Goal: Task Accomplishment & Management: Complete application form

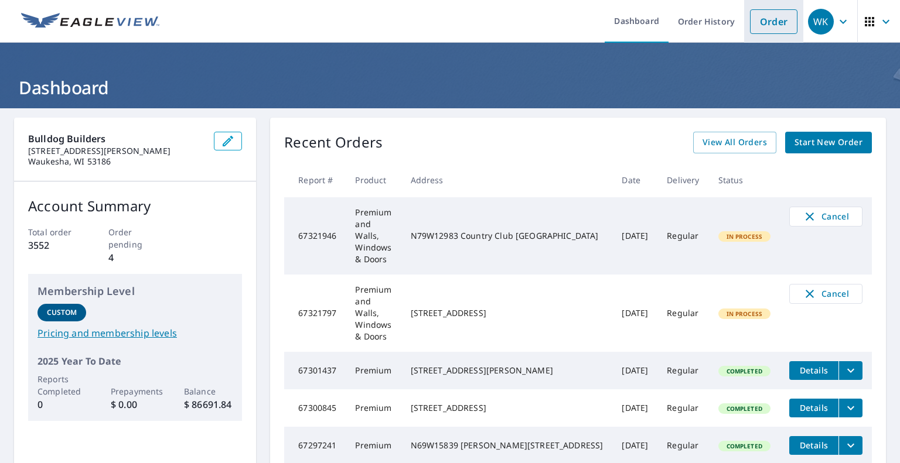
click at [775, 26] on link "Order" at bounding box center [773, 21] width 47 height 25
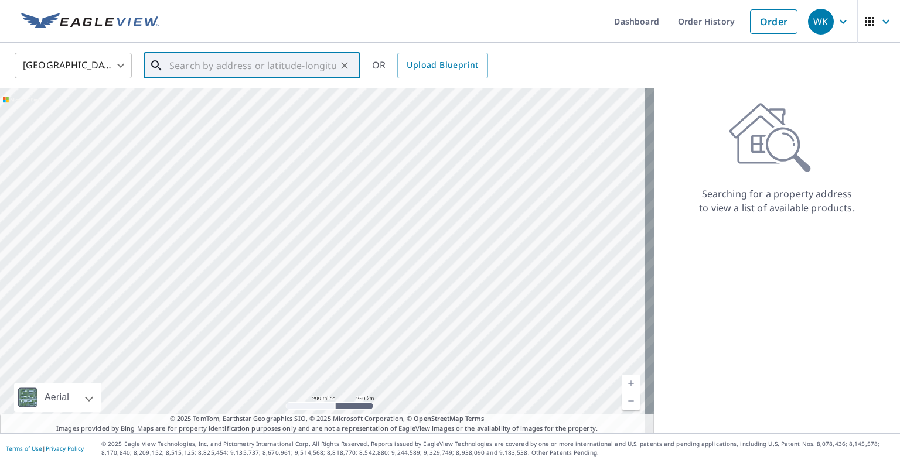
drag, startPoint x: 317, startPoint y: 67, endPoint x: 312, endPoint y: 76, distance: 10.2
click at [318, 68] on input "text" at bounding box center [252, 65] width 167 height 33
drag, startPoint x: 220, startPoint y: 67, endPoint x: 227, endPoint y: 67, distance: 7.0
click at [225, 67] on input "text" at bounding box center [252, 65] width 167 height 33
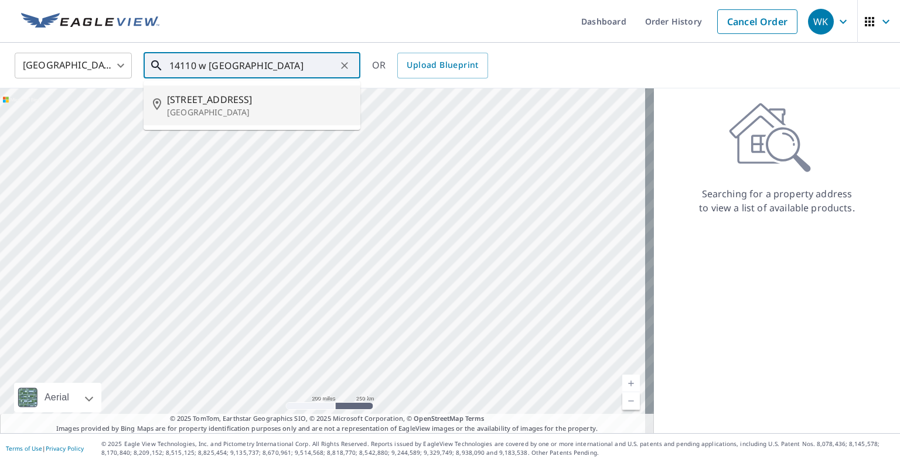
click at [224, 101] on span "[STREET_ADDRESS]" at bounding box center [259, 100] width 184 height 14
type input "[STREET_ADDRESS]"
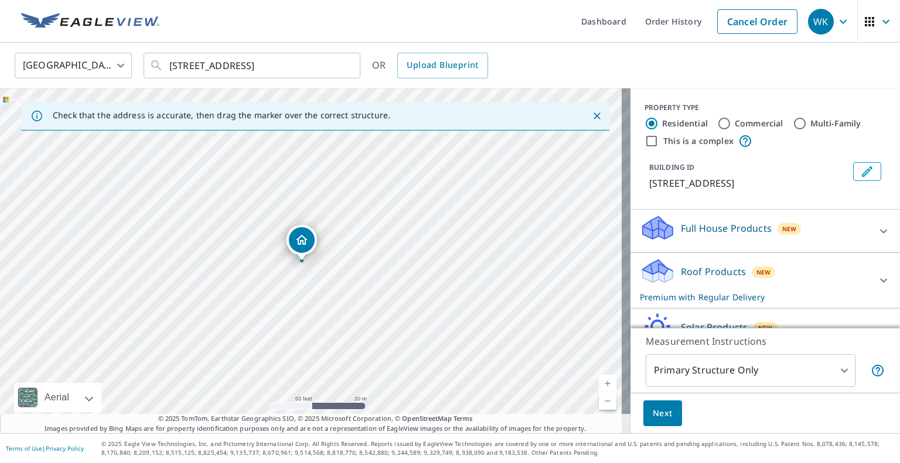
click at [709, 271] on p "Roof Products" at bounding box center [713, 272] width 65 height 14
click at [652, 418] on span "Next" at bounding box center [662, 413] width 20 height 15
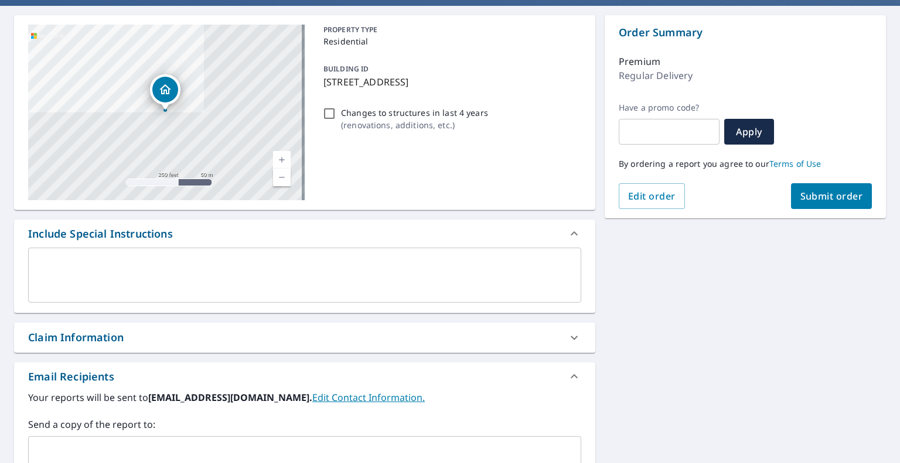
scroll to position [176, 0]
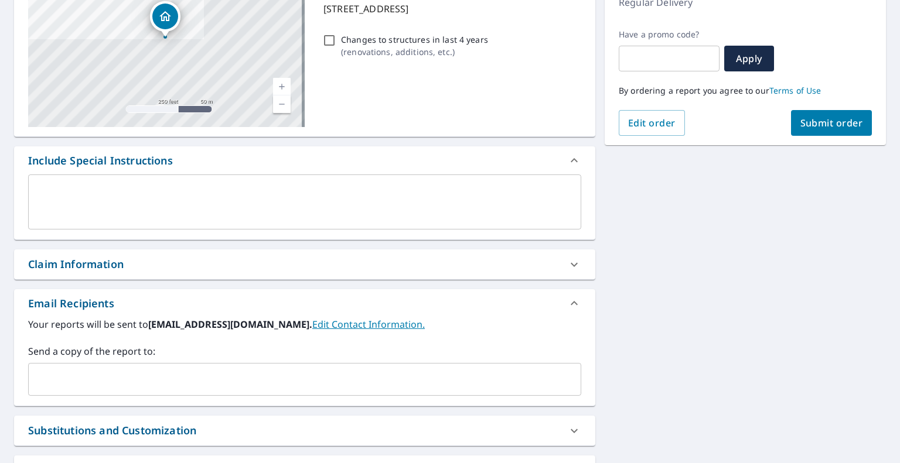
click at [176, 374] on input "text" at bounding box center [295, 379] width 525 height 22
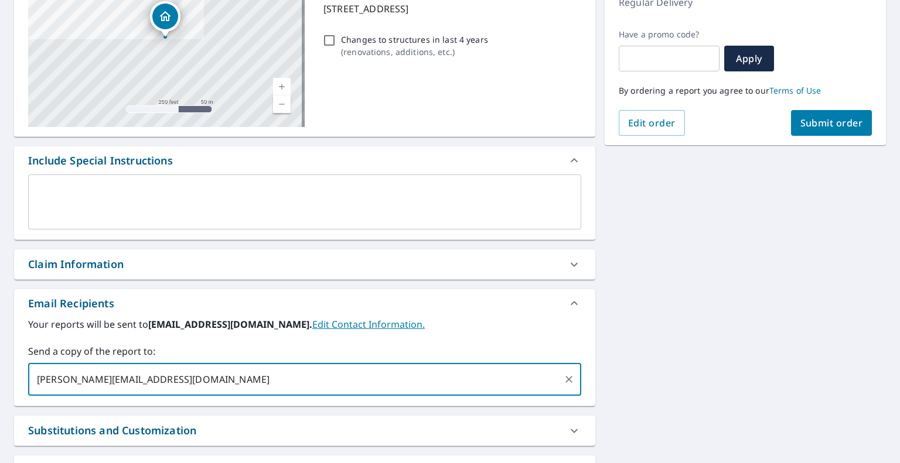
type input "[PERSON_NAME][EMAIL_ADDRESS][DOMAIN_NAME]"
click at [813, 131] on button "Submit order" at bounding box center [831, 123] width 81 height 26
checkbox input "true"
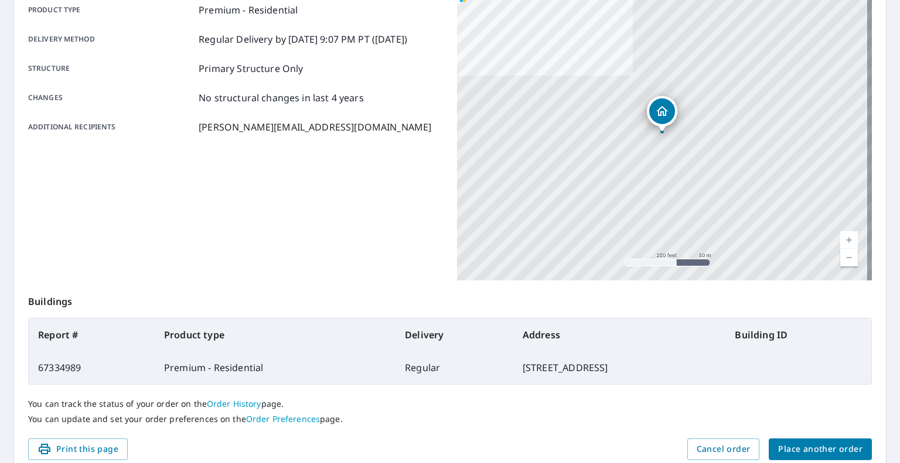
click at [809, 447] on span "Place another order" at bounding box center [820, 449] width 84 height 15
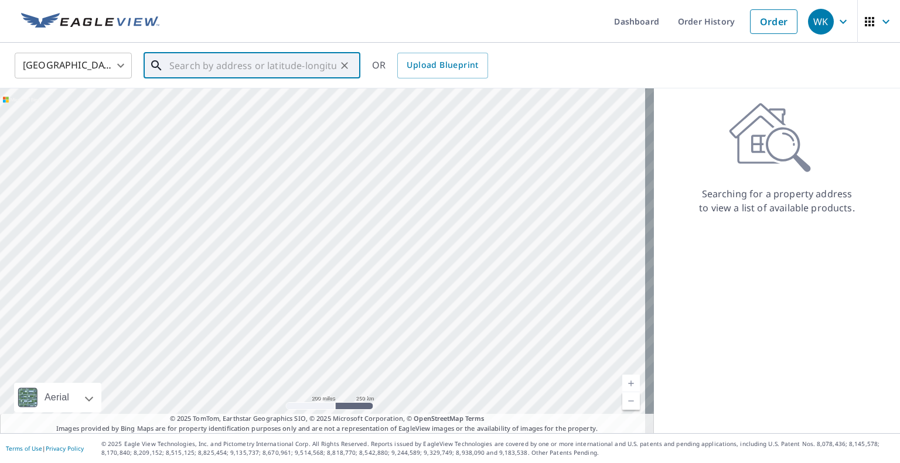
click at [182, 64] on input "text" at bounding box center [252, 65] width 167 height 33
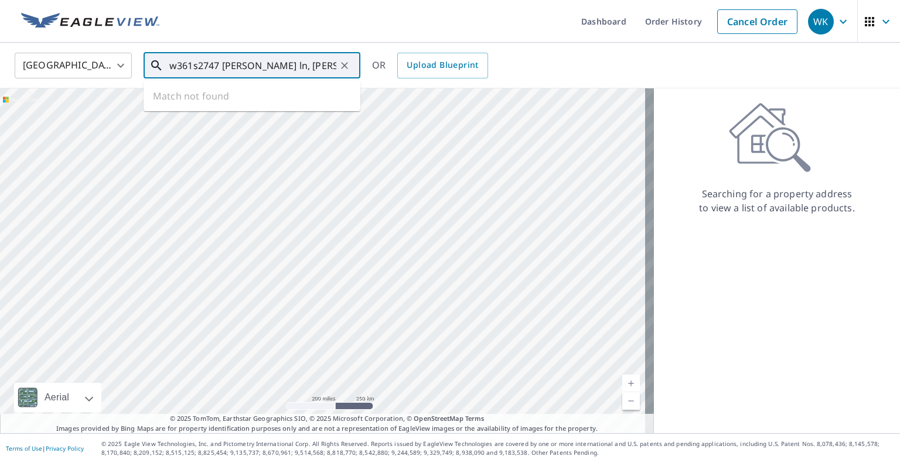
type input "w361s2747 [PERSON_NAME] ln, [PERSON_NAME]"
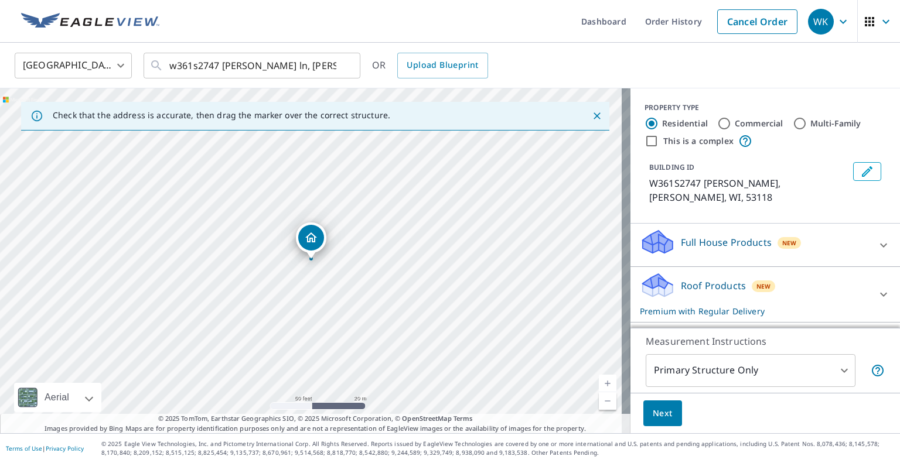
click at [705, 279] on p "Roof Products" at bounding box center [713, 286] width 65 height 14
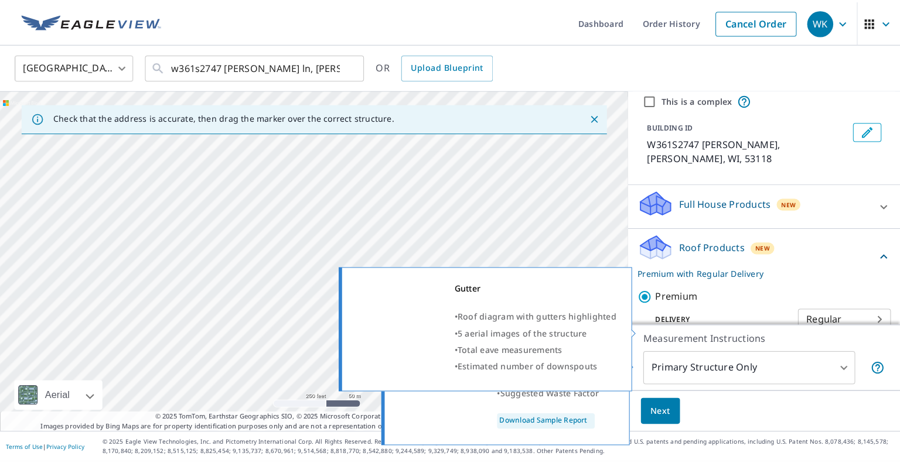
scroll to position [23, 0]
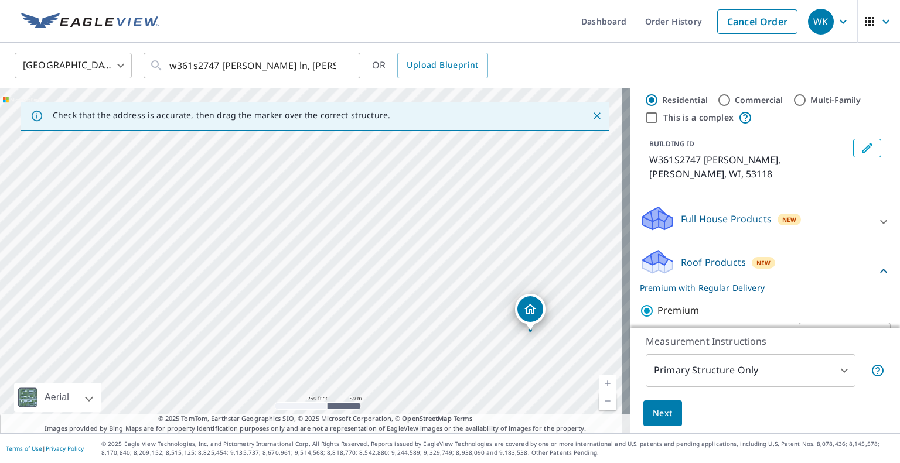
click at [657, 414] on span "Next" at bounding box center [662, 413] width 20 height 15
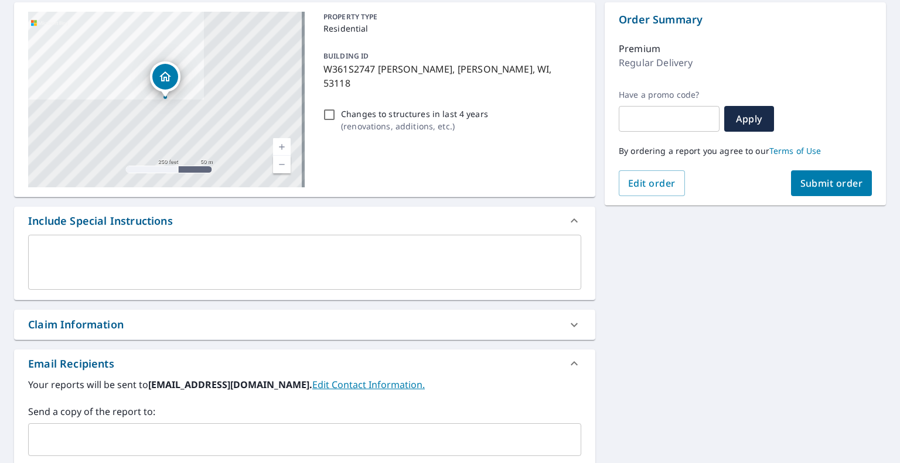
scroll to position [117, 0]
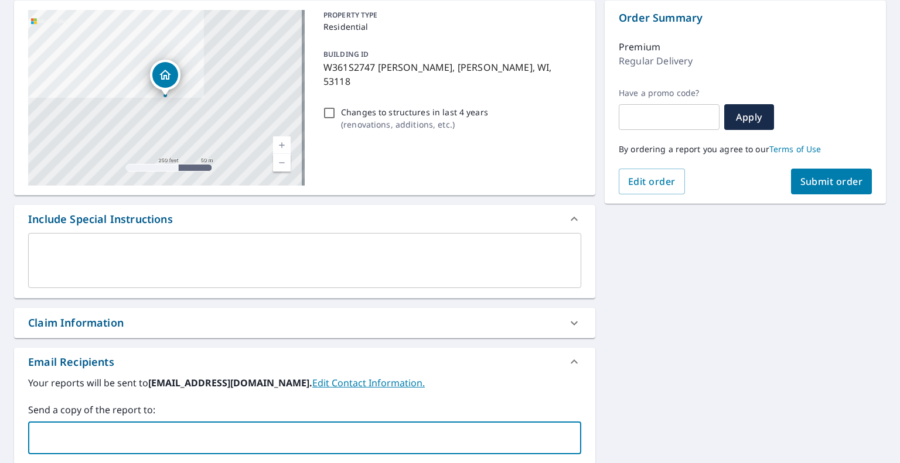
click at [120, 428] on input "text" at bounding box center [295, 438] width 525 height 22
type input "[PERSON_NAME]"
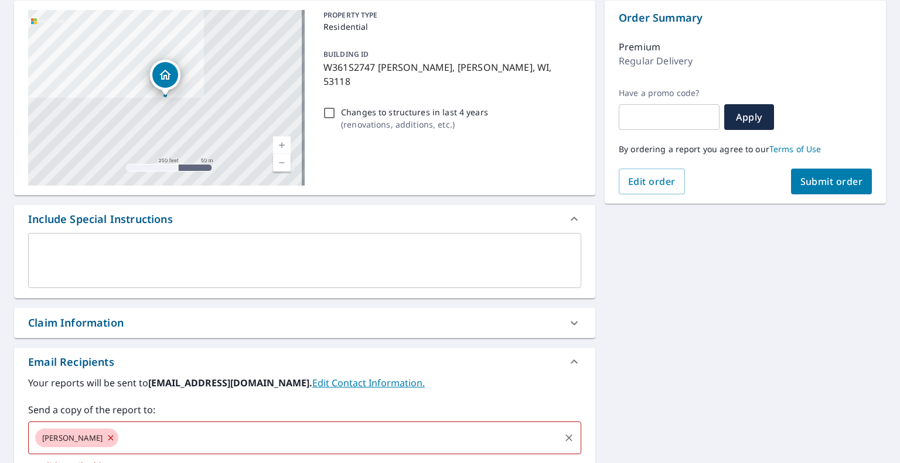
checkbox input "true"
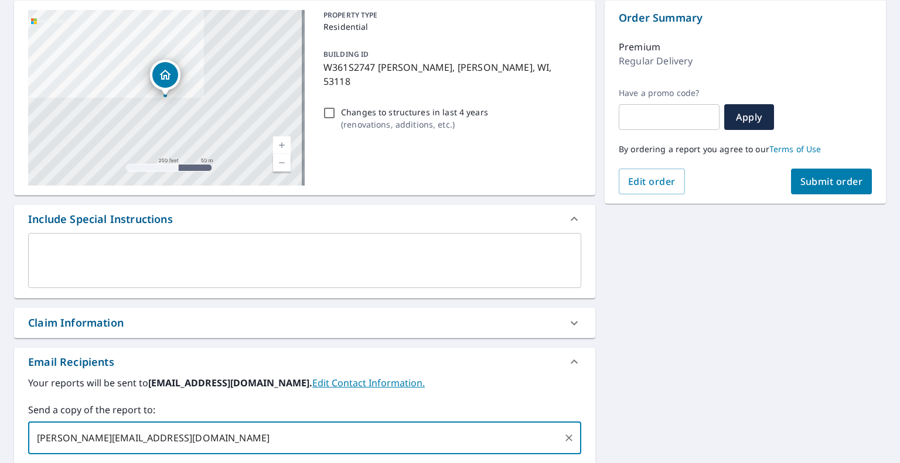
type input "[PERSON_NAME][EMAIL_ADDRESS][DOMAIN_NAME]"
click at [841, 166] on div "By ordering a report you agree to our Terms of Use" at bounding box center [744, 149] width 253 height 39
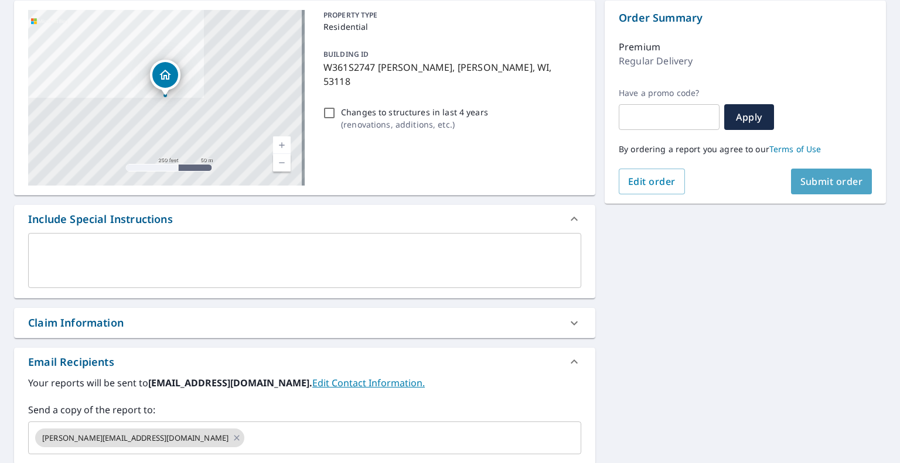
click at [838, 184] on span "Submit order" at bounding box center [831, 181] width 63 height 13
checkbox input "true"
